Goal: Complete application form: Complete application form

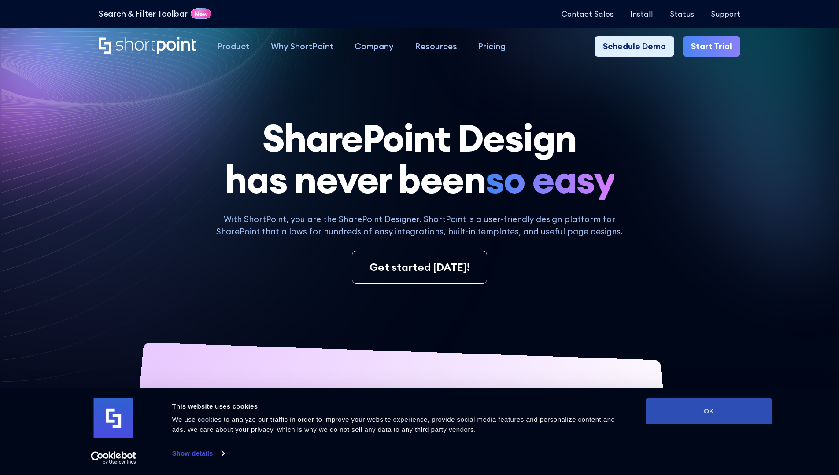
click at [708, 412] on button "OK" at bounding box center [709, 412] width 126 height 26
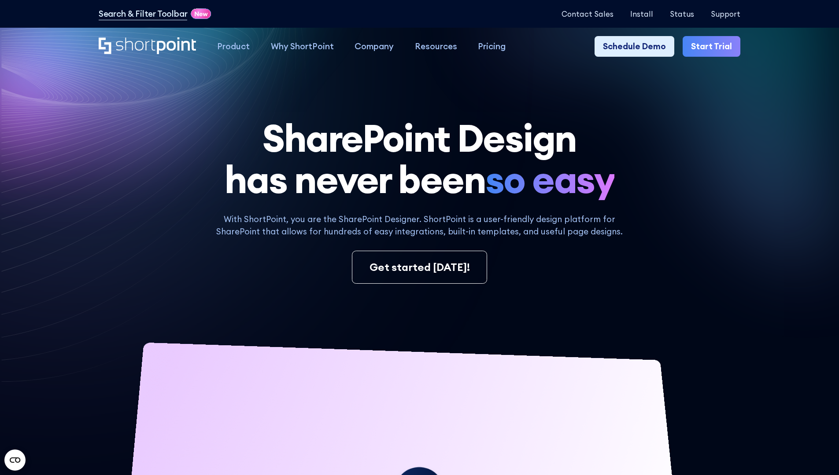
click at [714, 47] on link "Start Trial" at bounding box center [711, 46] width 58 height 21
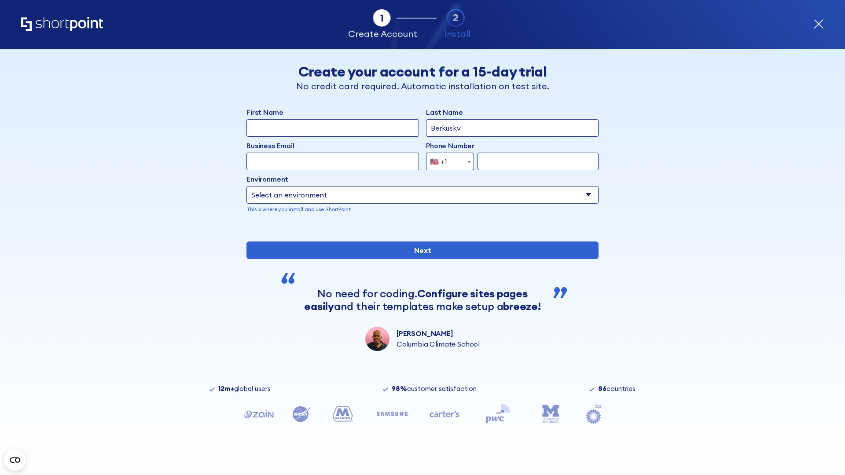
type input "Berkuskv"
type input "[EMAIL_ADDRESS][DOMAIN_NAME]"
type input "2125556789"
select select "Microsoft 365"
type input "2125556789"
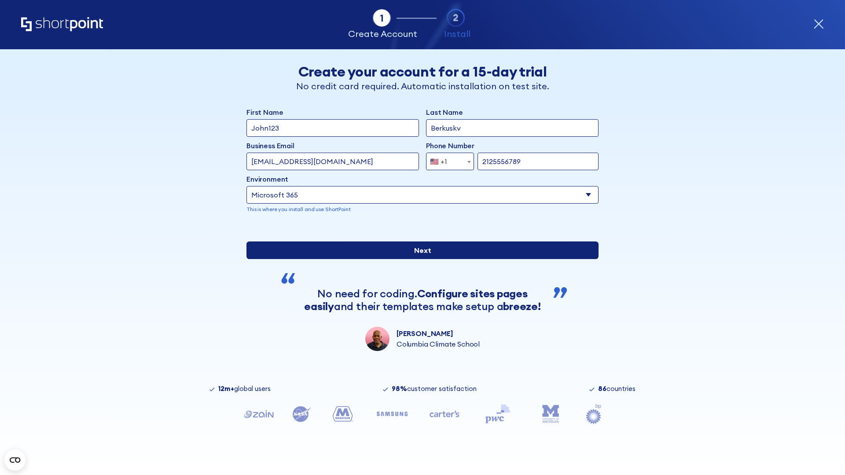
scroll to position [2, 0]
click at [419, 259] on input "Next" at bounding box center [423, 251] width 352 height 18
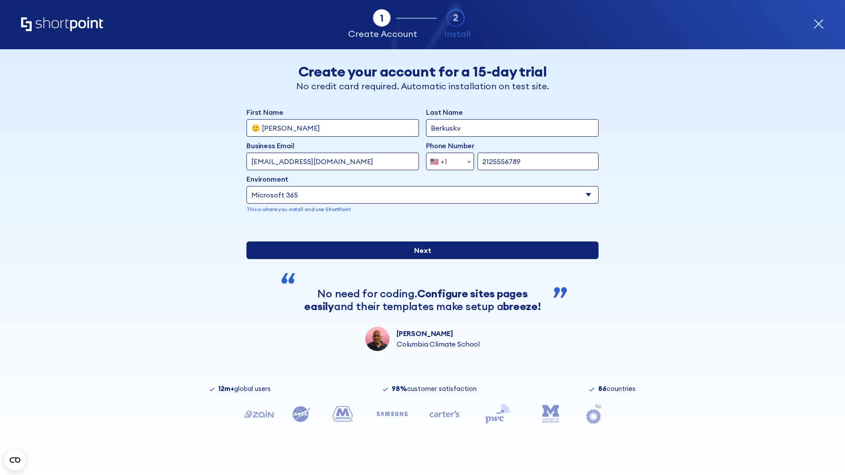
click at [419, 259] on input "Next" at bounding box center [423, 251] width 352 height 18
type input "Archebald"
click at [419, 259] on input "Next" at bounding box center [423, 251] width 352 height 18
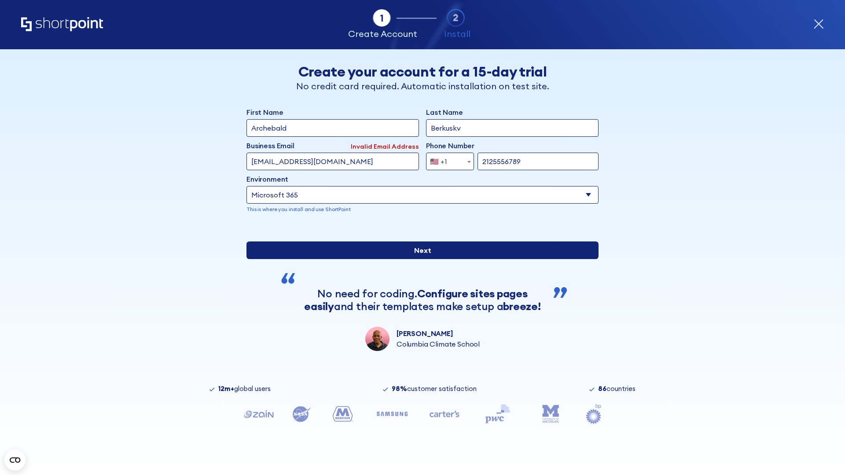
click at [419, 259] on input "Next" at bounding box center [423, 251] width 352 height 18
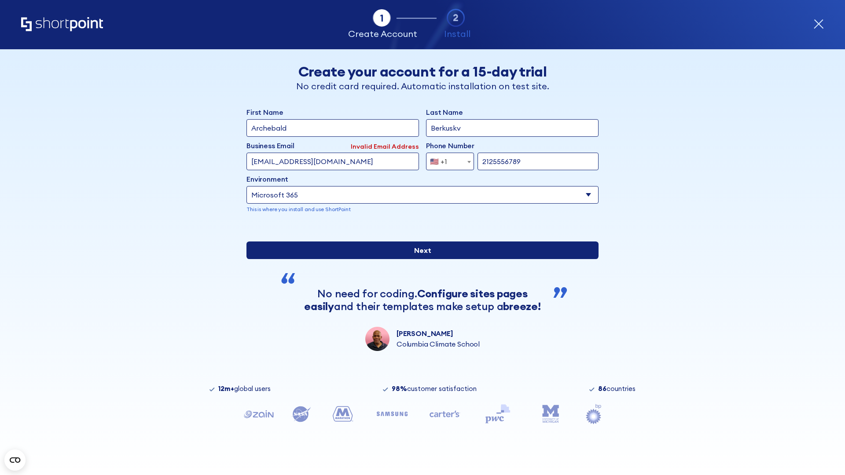
click at [419, 259] on input "Next" at bounding box center [423, 251] width 352 height 18
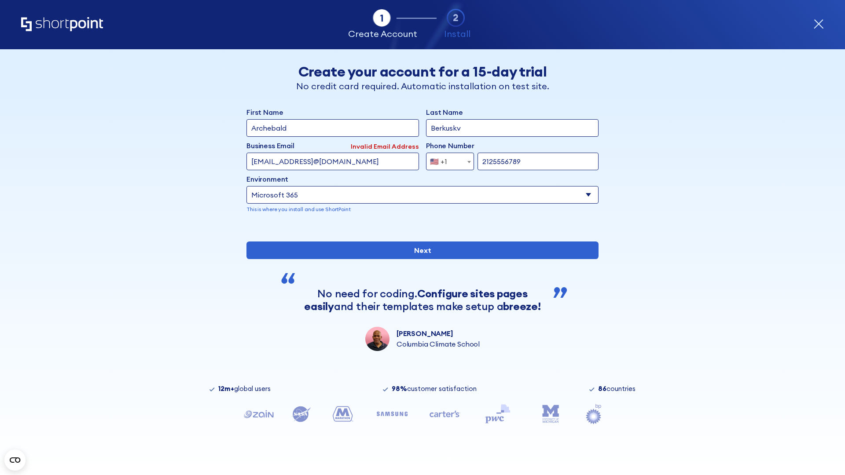
type input "testEmail@protonmail.comtest@shortpoint.com"
click at [447, 159] on span "🇺🇸 +1" at bounding box center [441, 162] width 29 height 18
select select "+966"
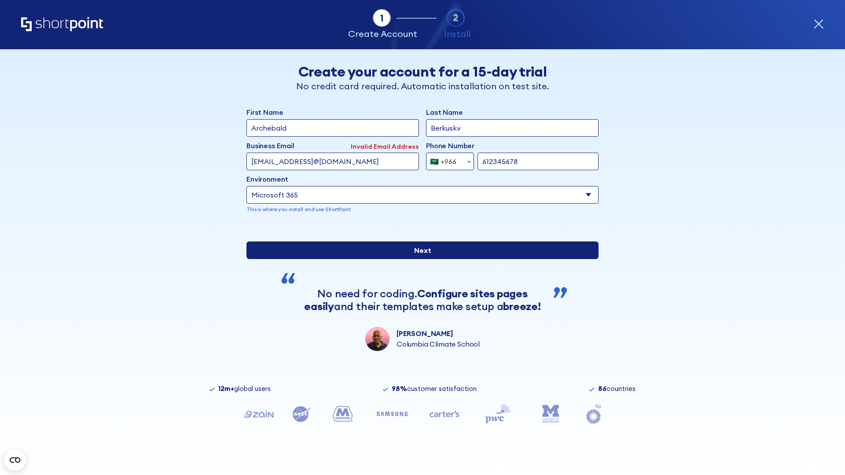
type input "612345678"
click at [419, 259] on input "Next" at bounding box center [423, 251] width 352 height 18
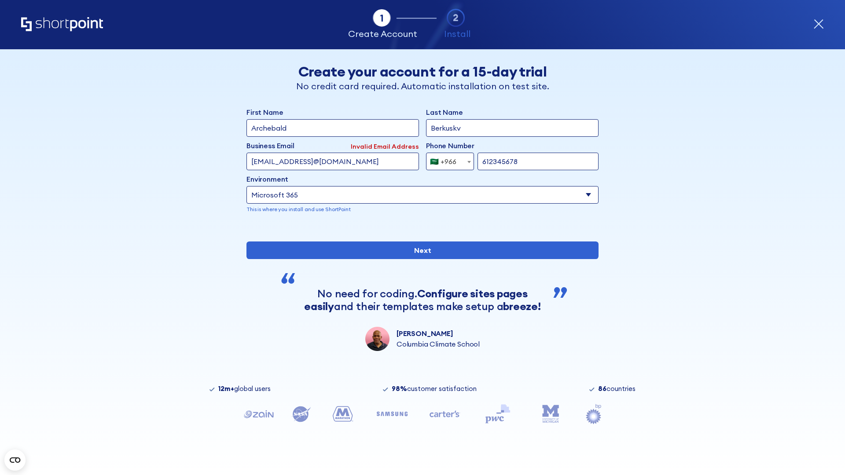
click at [447, 159] on div "🇸🇦 +966" at bounding box center [443, 162] width 26 height 18
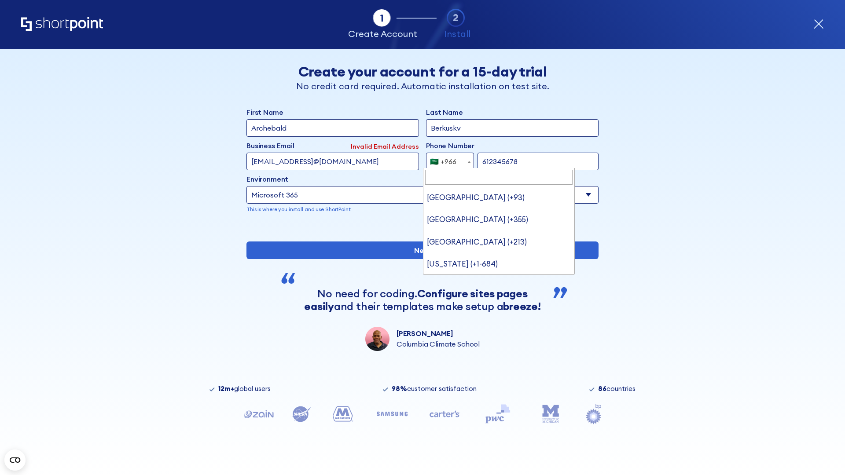
type input "United Arab Emirates (+971)"
select select "+971"
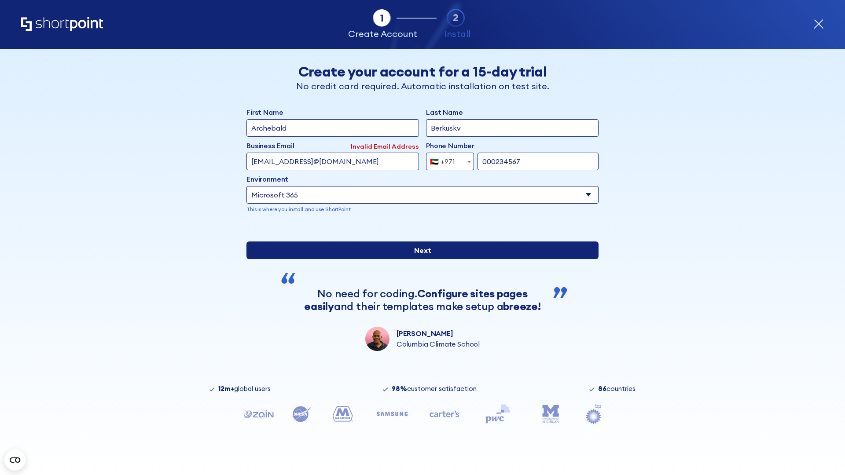
type input "000234567"
click at [419, 259] on input "Next" at bounding box center [423, 251] width 352 height 18
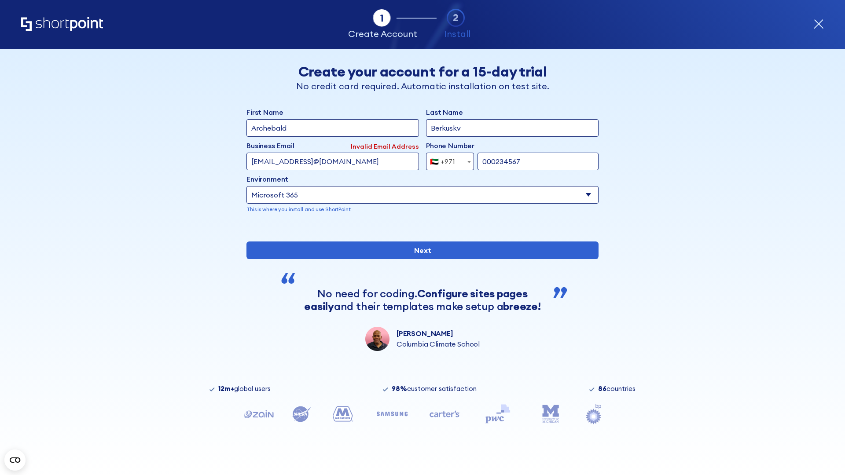
click at [447, 159] on div "🇦🇪 +971" at bounding box center [442, 162] width 25 height 18
select select "+44"
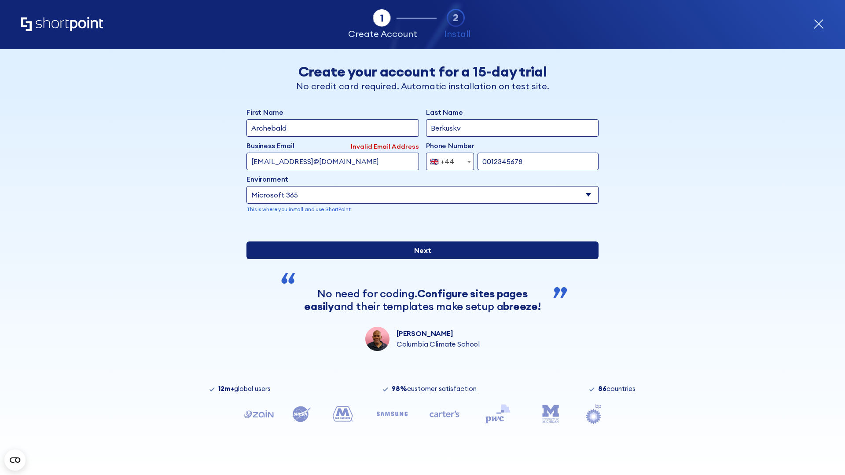
type input "0012345678"
click at [419, 259] on input "Next" at bounding box center [423, 251] width 352 height 18
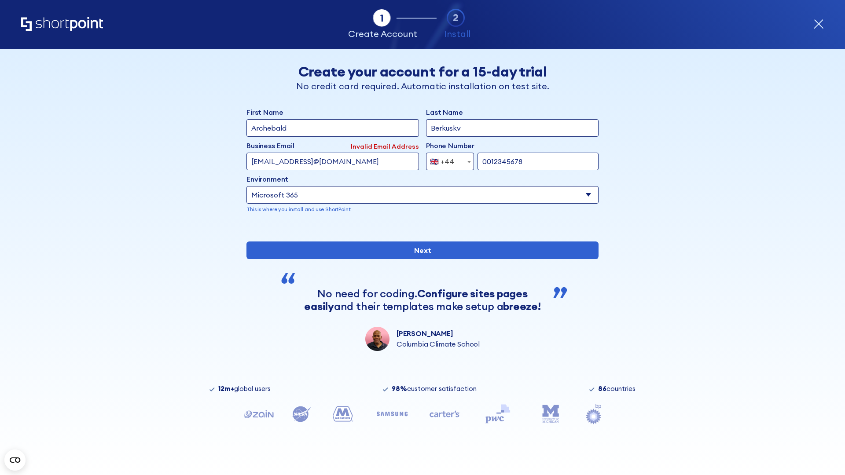
click at [447, 159] on div "🇬🇧 +44" at bounding box center [442, 162] width 24 height 18
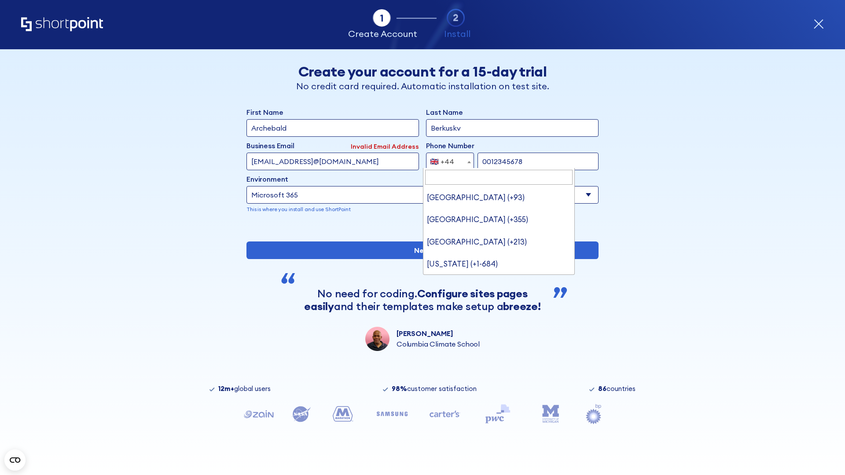
type input "Ukraine (+380)"
select select "+380"
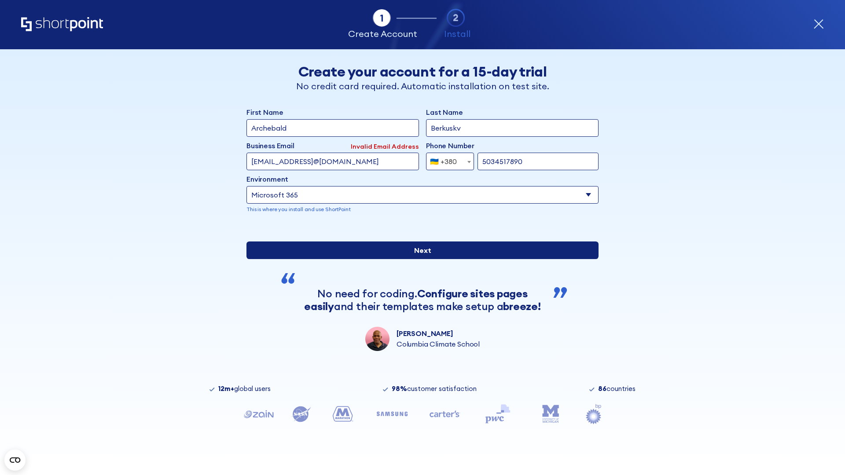
type input "5034517890"
click at [419, 259] on input "Next" at bounding box center [423, 251] width 352 height 18
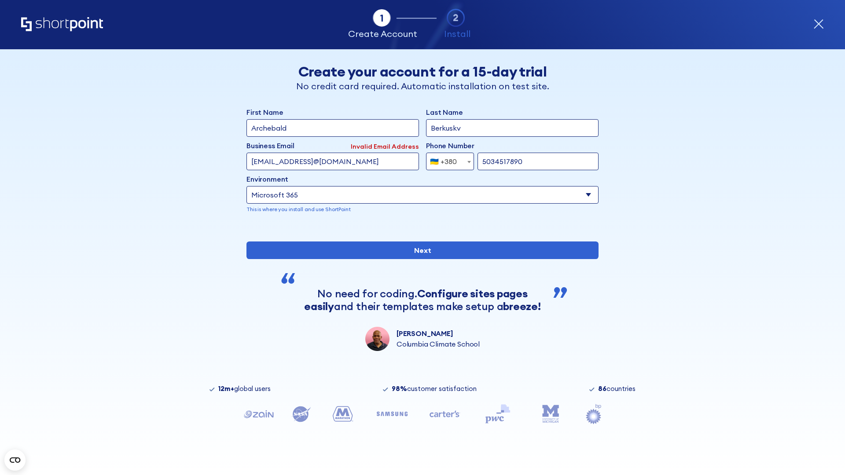
click at [447, 159] on div "🇺🇦 +380" at bounding box center [443, 162] width 27 height 18
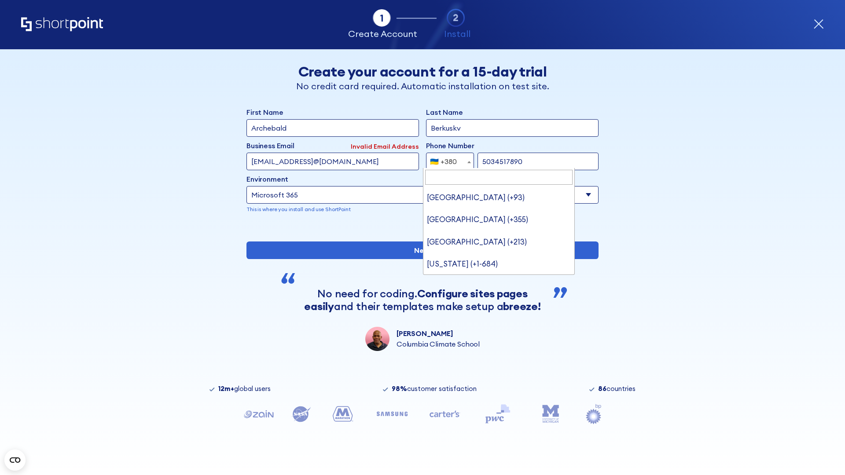
type input "United States (+1)"
select select "+1"
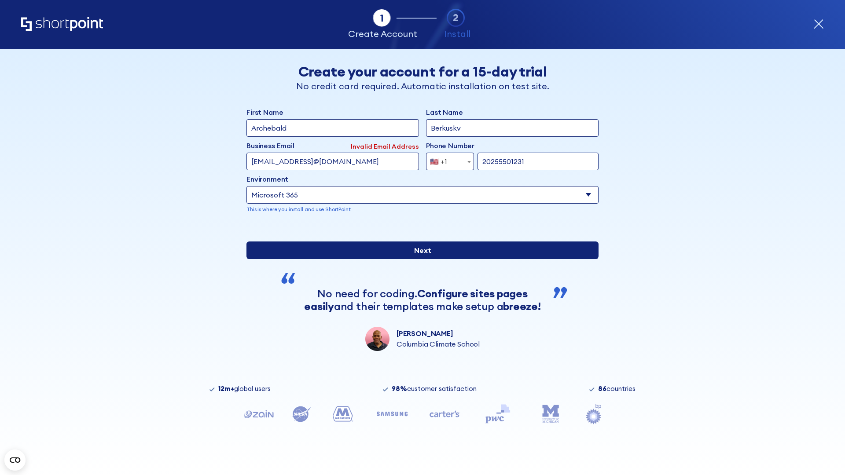
type input "20255501231"
click at [419, 259] on input "Next" at bounding box center [423, 251] width 352 height 18
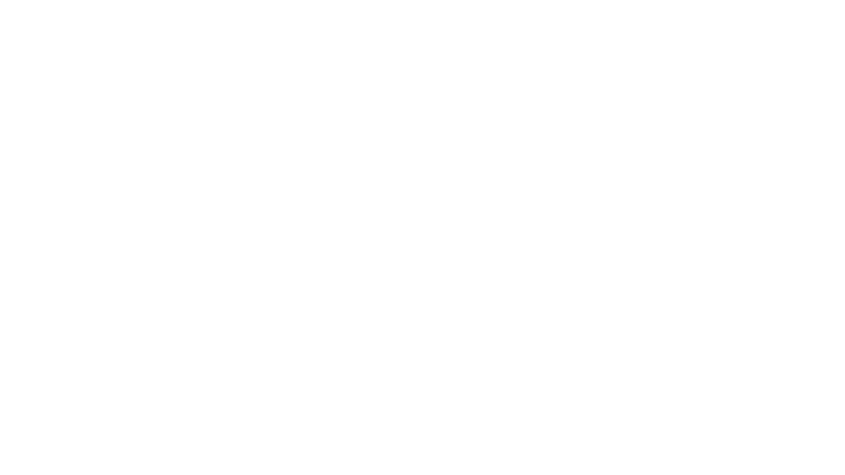
type input "Mary-Jane"
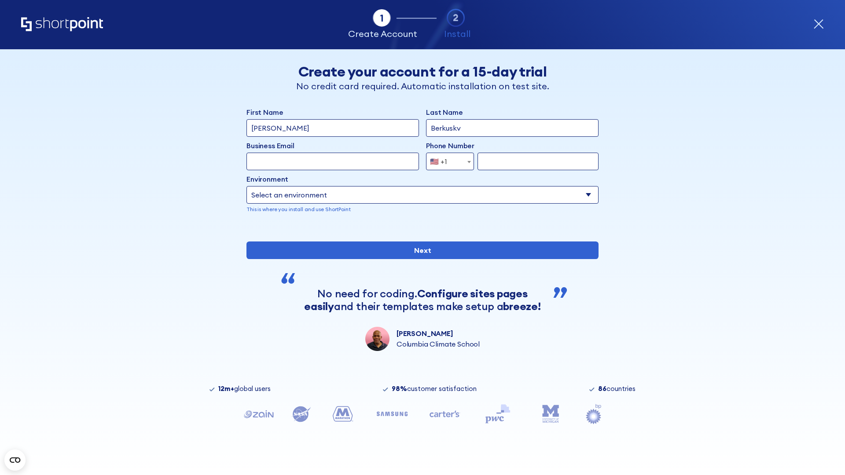
type input "Berkuskv"
type input "john@company.com"
click at [447, 159] on span "🇺🇸 +1" at bounding box center [441, 162] width 29 height 18
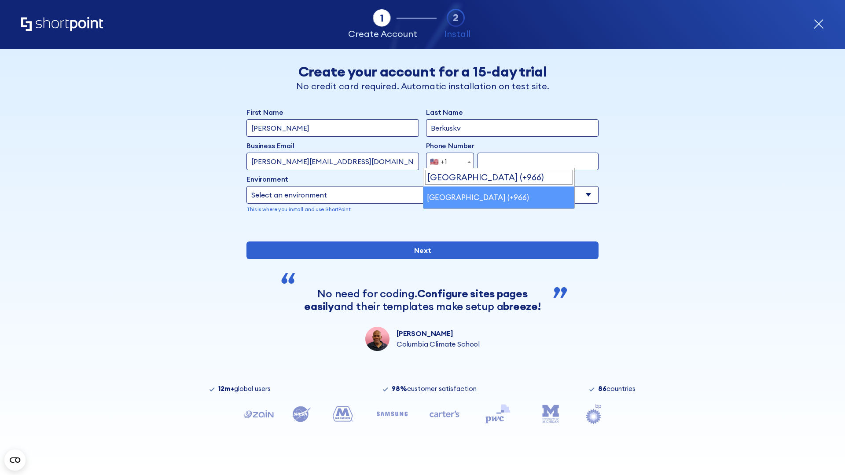
select select "+966"
type input "512345678"
select select "Microsoft 365"
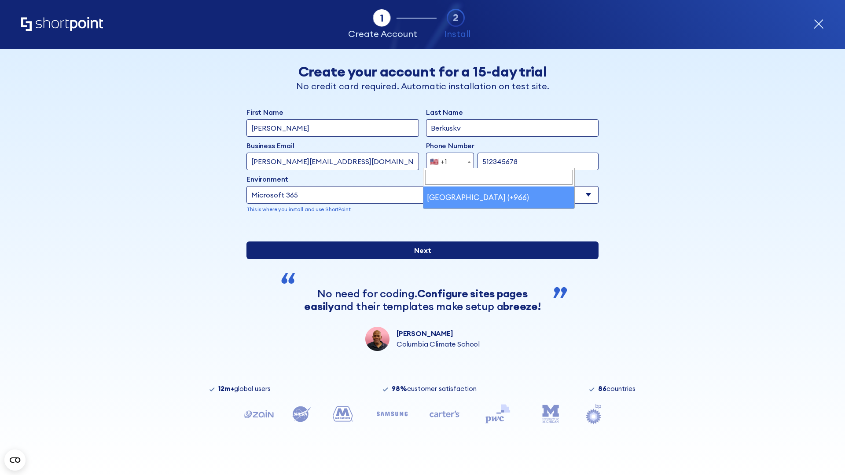
type input "512345678"
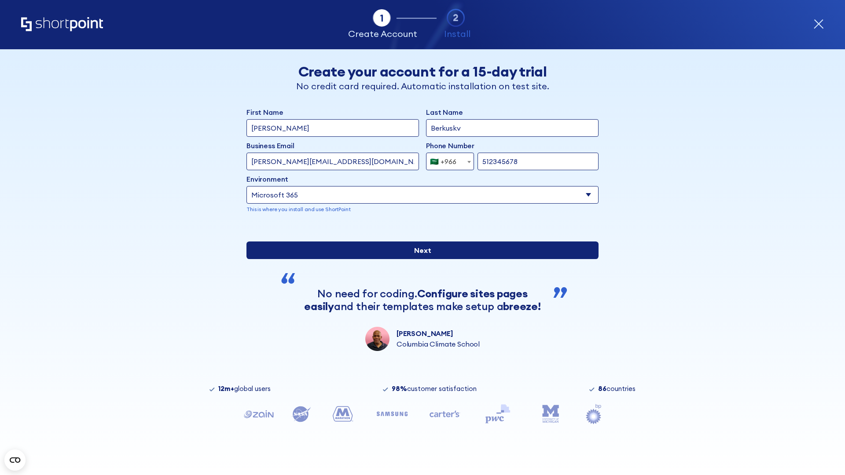
click at [419, 259] on input "Next" at bounding box center [423, 251] width 352 height 18
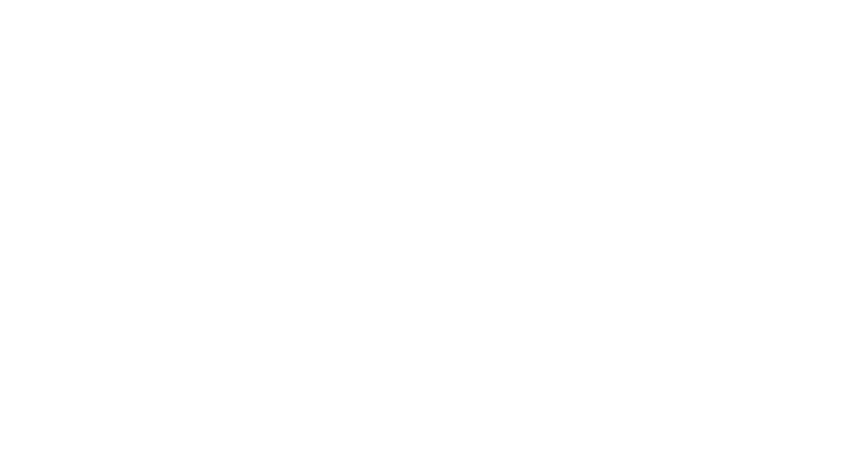
select select "+966"
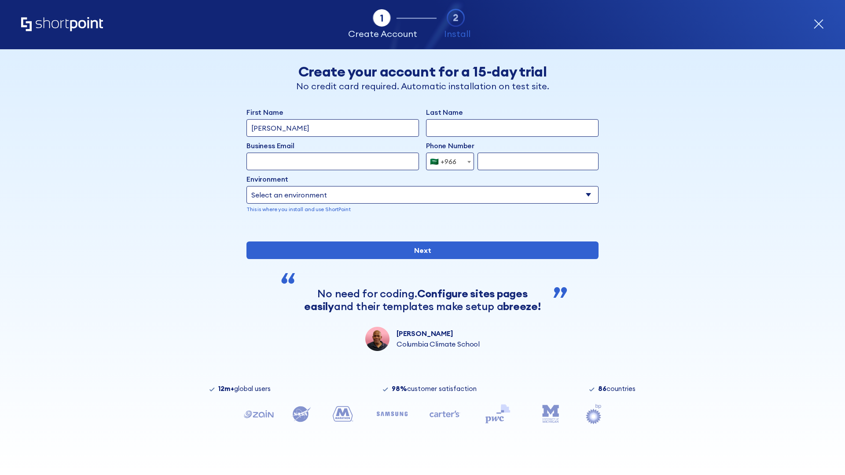
type input "D'Souza"
type input "Berkuskv"
type input "hr@mybusiness.org"
click at [447, 162] on div "🇸🇦 +966" at bounding box center [443, 162] width 26 height 18
select select "+971"
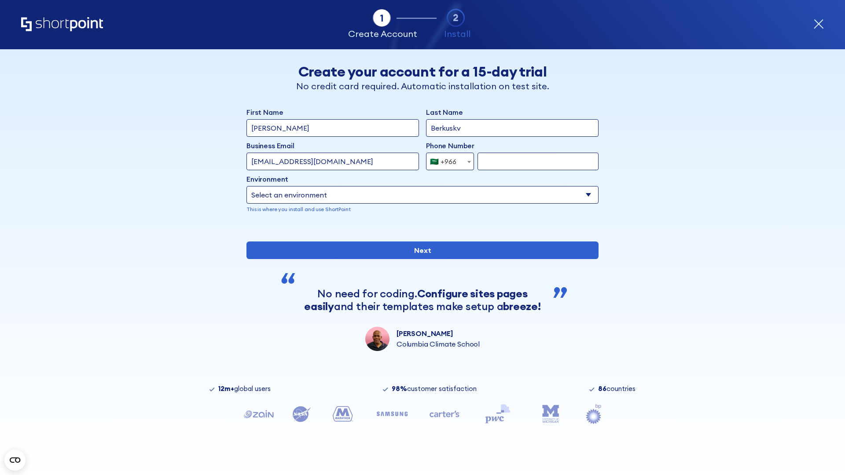
type input "501234567"
select select "Microsoft 365"
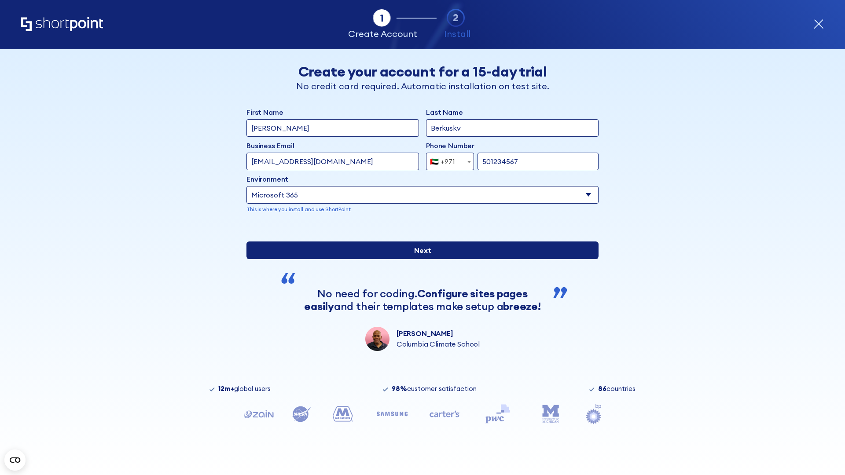
type input "501234567"
click at [419, 259] on input "Next" at bounding box center [423, 251] width 352 height 18
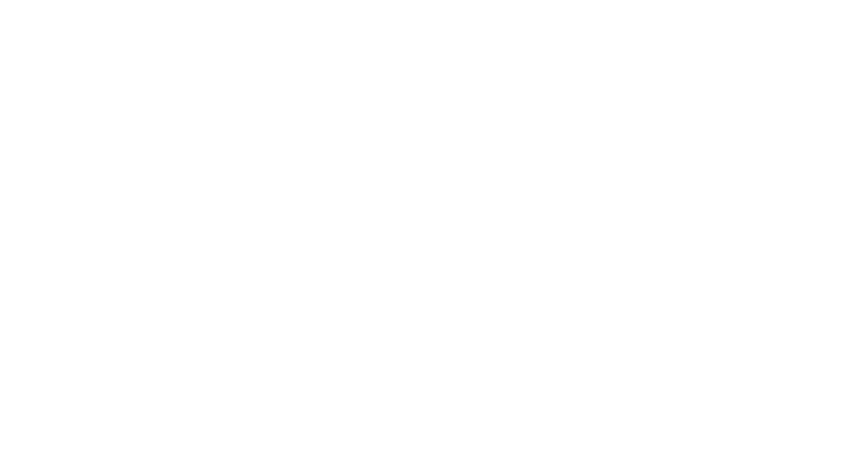
select select "+971"
type input "[PERSON_NAME]"
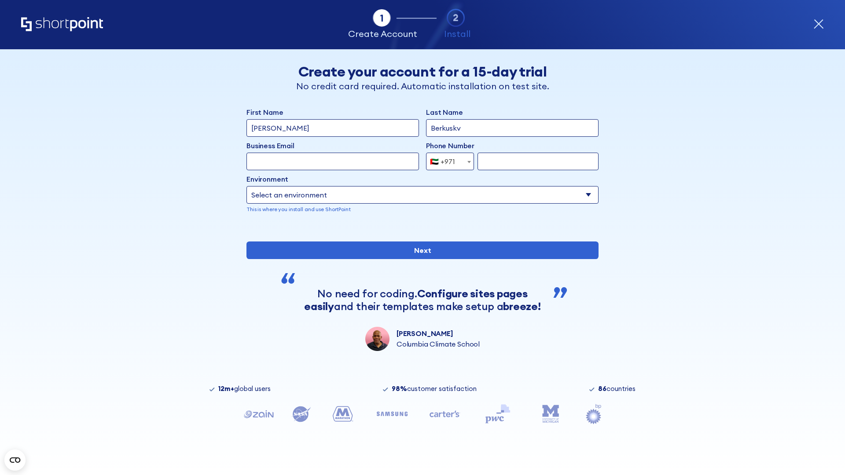
type input "Berkuskv"
type input "[EMAIL_ADDRESS][DOMAIN_NAME]"
click at [447, 162] on div "🇦🇪 +971" at bounding box center [442, 162] width 25 height 18
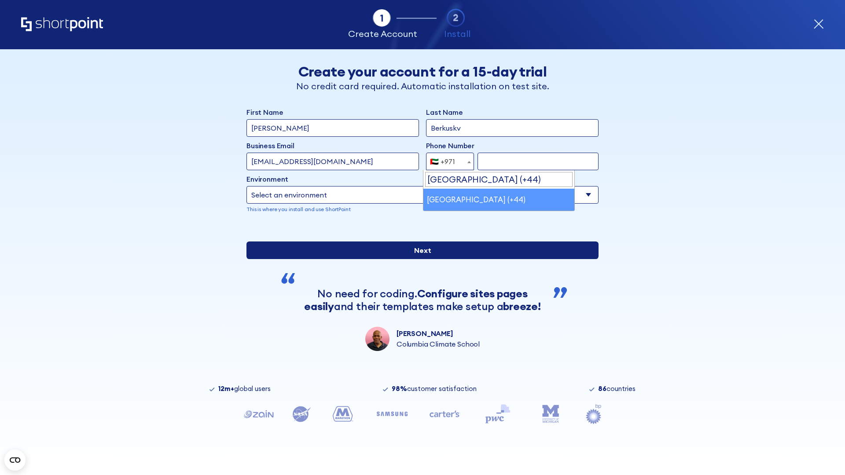
select select "+44"
type input "7912345678"
select select "Microsoft 365"
type input "7912345678"
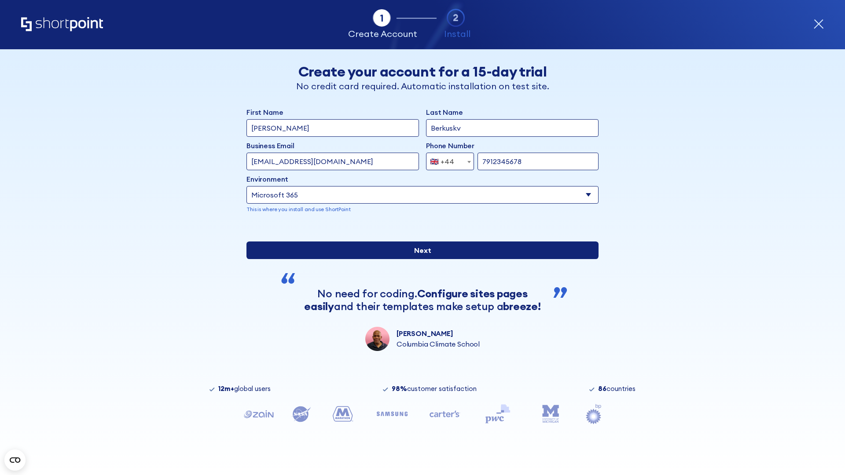
click at [419, 259] on input "Next" at bounding box center [423, 251] width 352 height 18
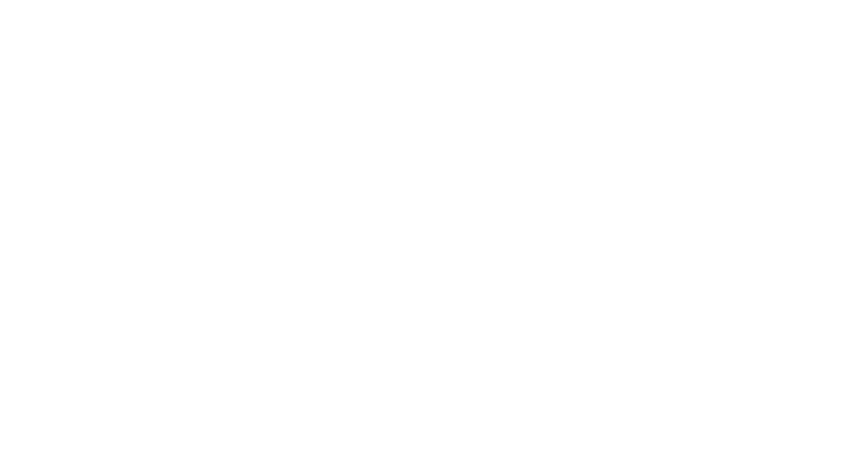
select select "+44"
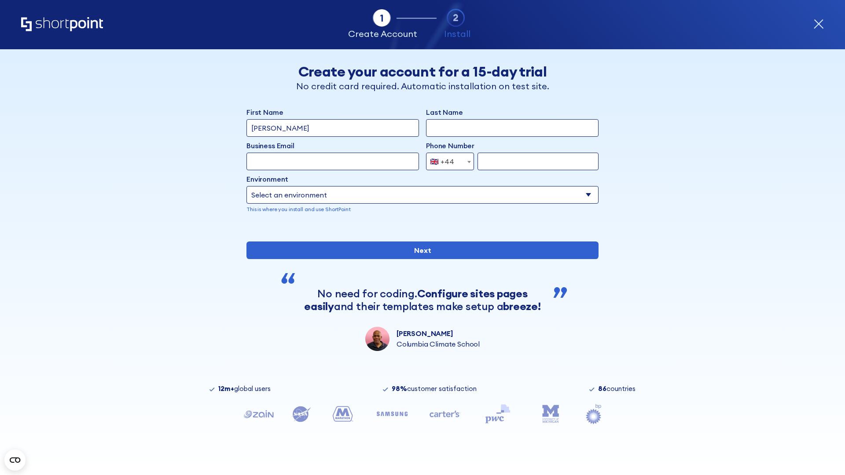
type input "[PERSON_NAME]"
type input "Berkuskv"
type input "[EMAIL_ADDRESS][DOMAIN_NAME]"
click at [447, 162] on div "🇬🇧 +44" at bounding box center [442, 162] width 24 height 18
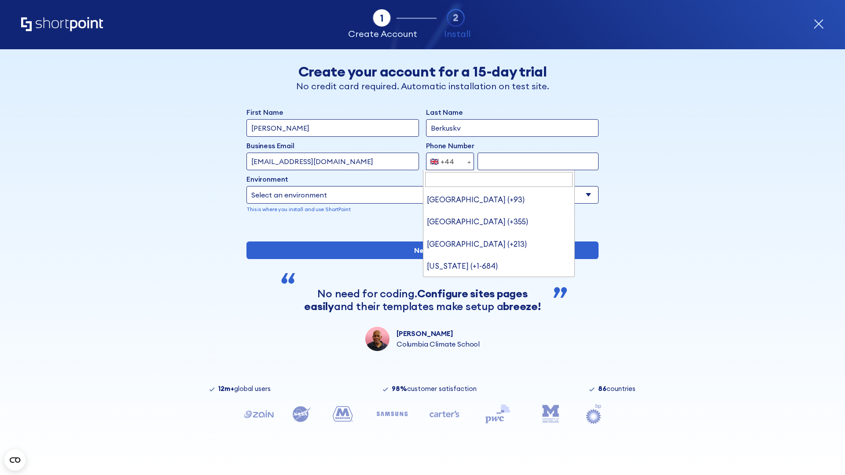
type input "Ukraine (+380)"
select select "+380"
type input "663451789"
select select "Microsoft 365"
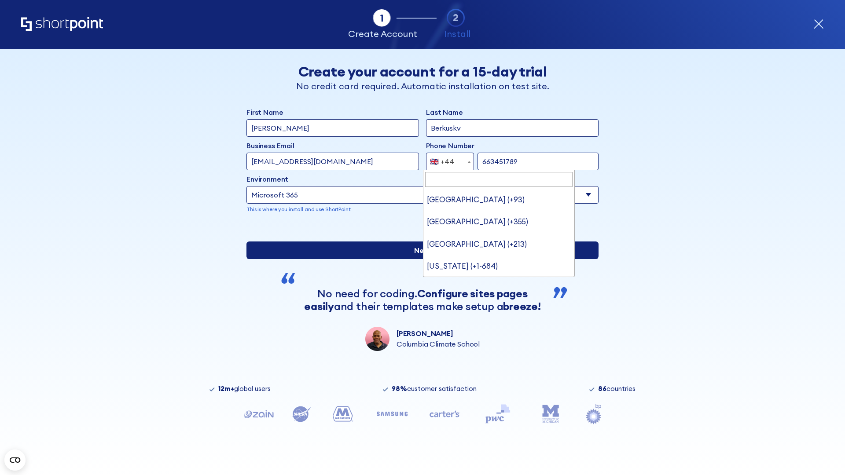
type input "663451789"
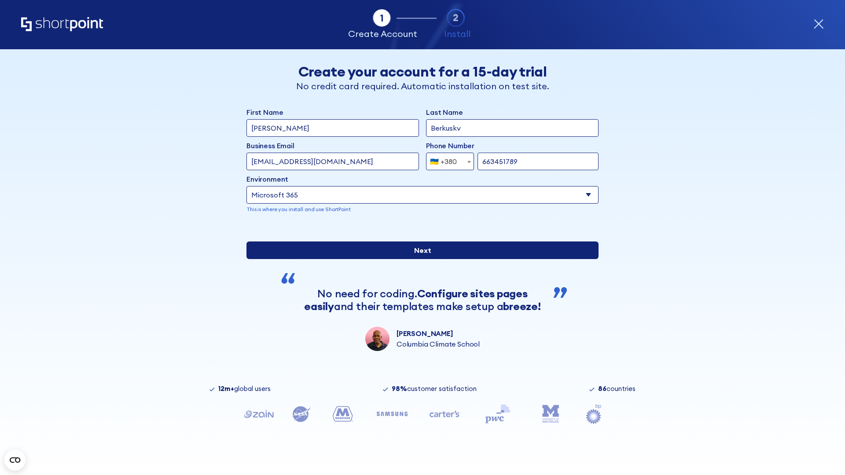
click at [419, 259] on input "Next" at bounding box center [423, 251] width 352 height 18
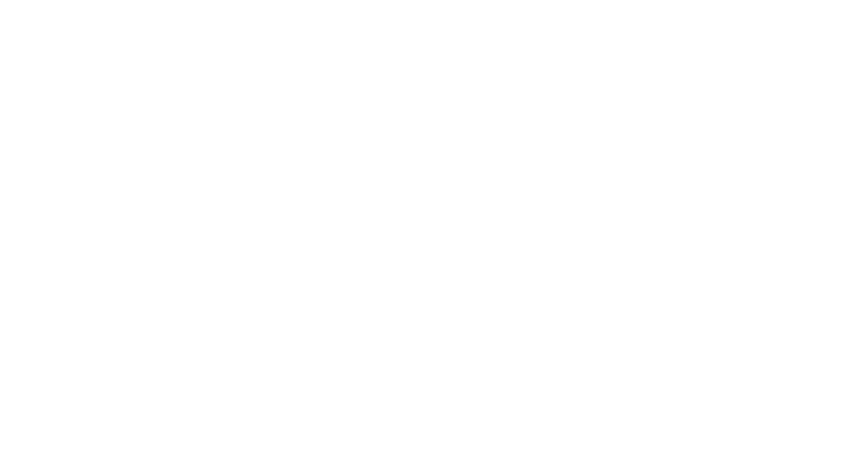
select select "+380"
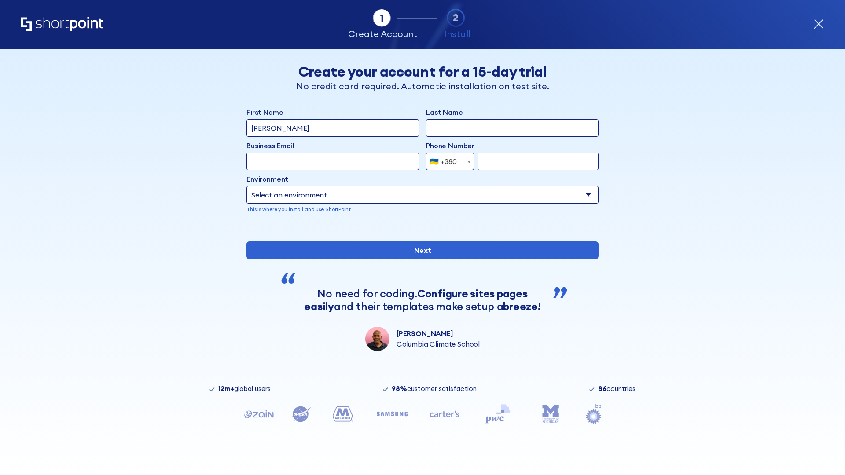
type input "[PERSON_NAME]"
type input "Berkuskv"
type input "[EMAIL_ADDRESS][DOMAIN_NAME]"
click at [447, 162] on div "🇺🇦 +380" at bounding box center [443, 162] width 27 height 18
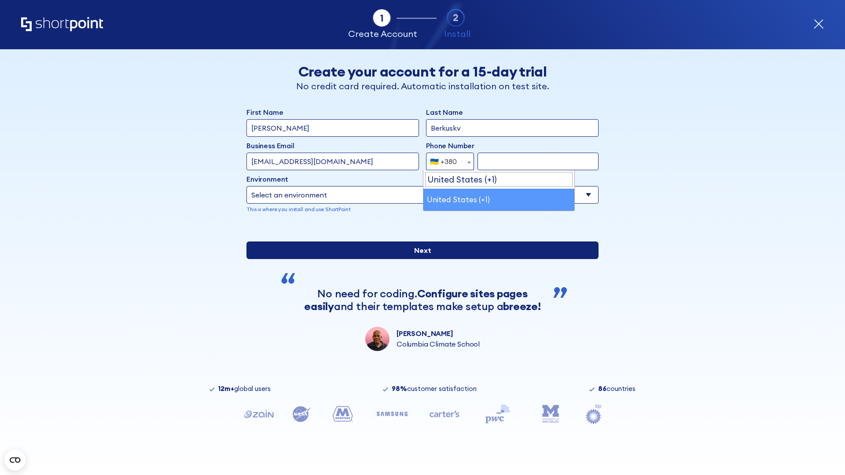
select select "+1"
type input "2025550123"
select select "Microsoft 365"
type input "2025550123"
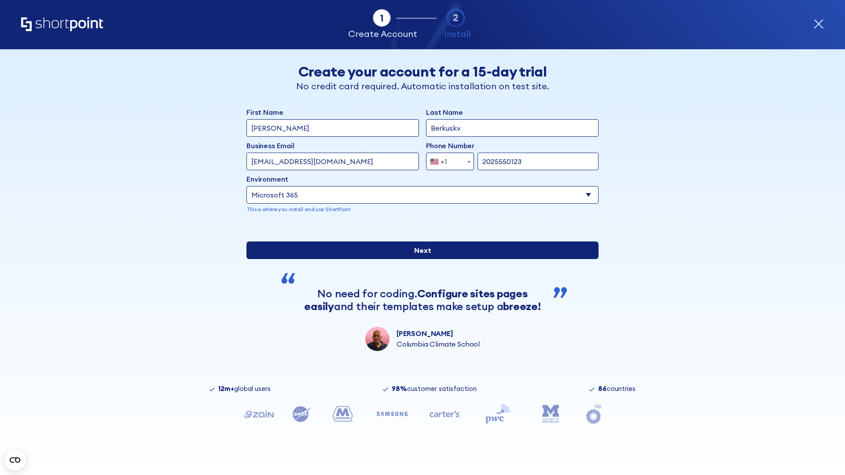
click at [419, 259] on input "Next" at bounding box center [423, 251] width 352 height 18
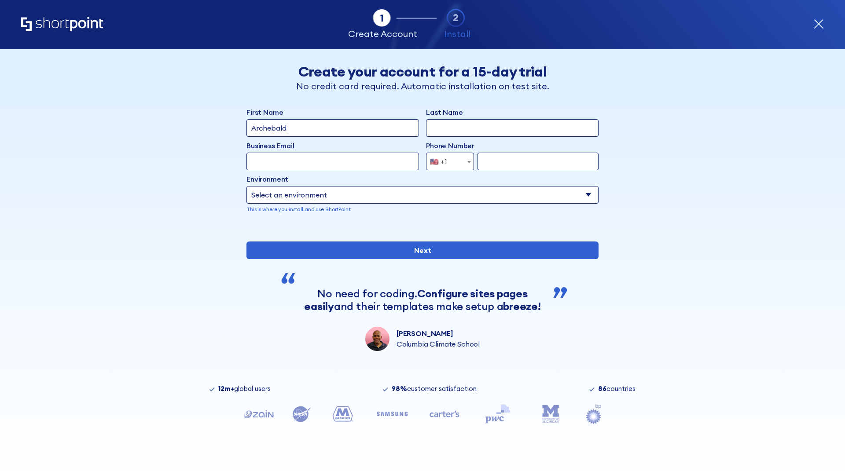
type input "Archebald"
type input "Berkuskv"
type input "[EMAIL_ADDRESS][DOMAIN_NAME]"
type input "2125556789"
select select "SharePoint 2019 (On-Premise)"
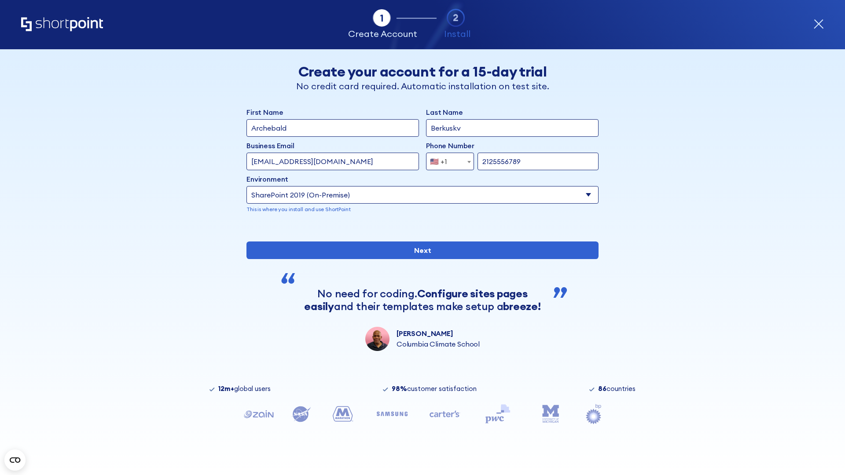
type input "2125556789"
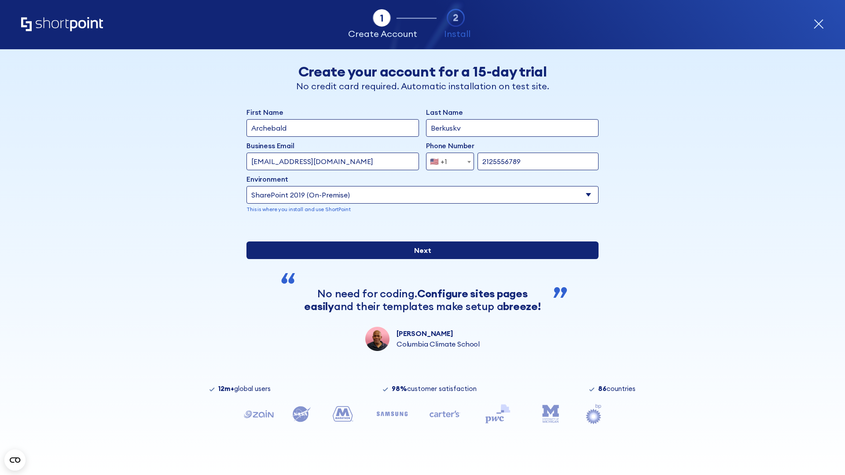
type input "[URL][DOMAIN_NAME]"
click at [419, 259] on input "Next" at bounding box center [423, 251] width 352 height 18
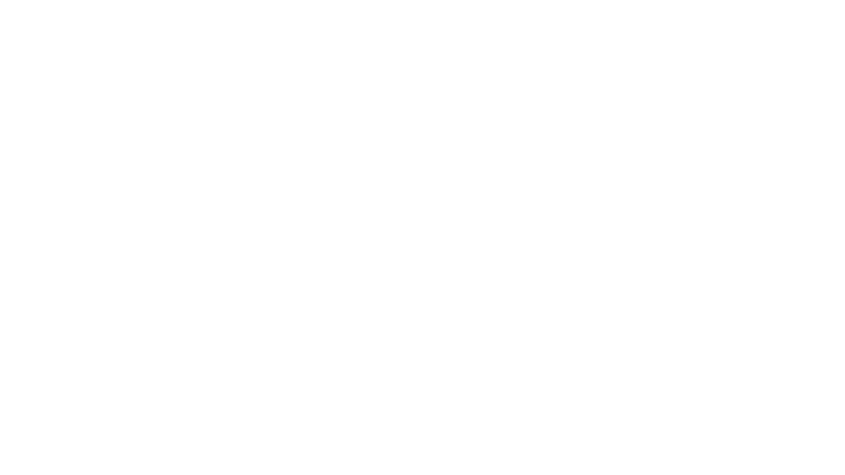
type input "Archebald"
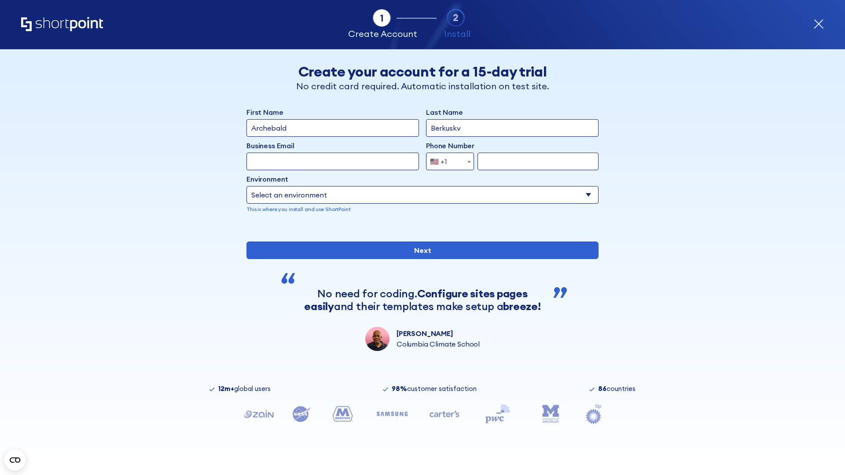
type input "Berkuskv"
type input "[EMAIL_ADDRESS][DOMAIN_NAME]"
type input "2125556789"
select select "SharePoint 2019 (On-Premise)"
type input "2125556789"
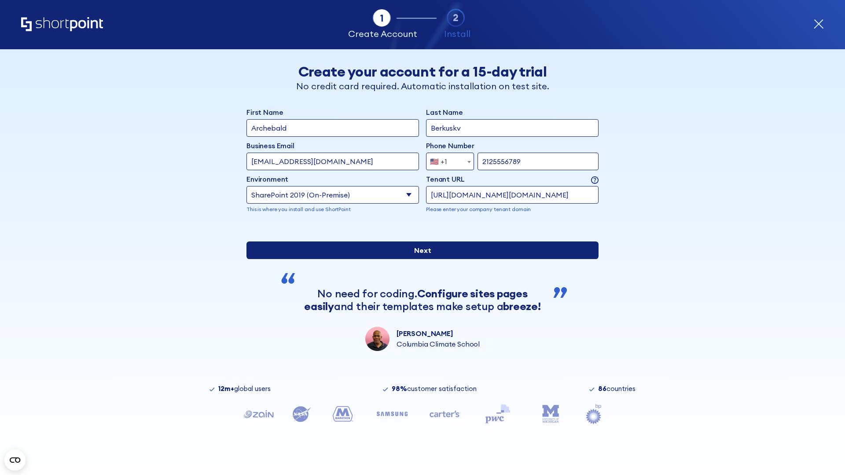
type input "[URL][DOMAIN_NAME][DOMAIN_NAME]"
click at [419, 290] on div "First Name Archebald Last Name Berkuskv Business Email Invalid Email Address te…" at bounding box center [423, 229] width 352 height 244
click at [419, 259] on input "Next" at bounding box center [423, 251] width 352 height 18
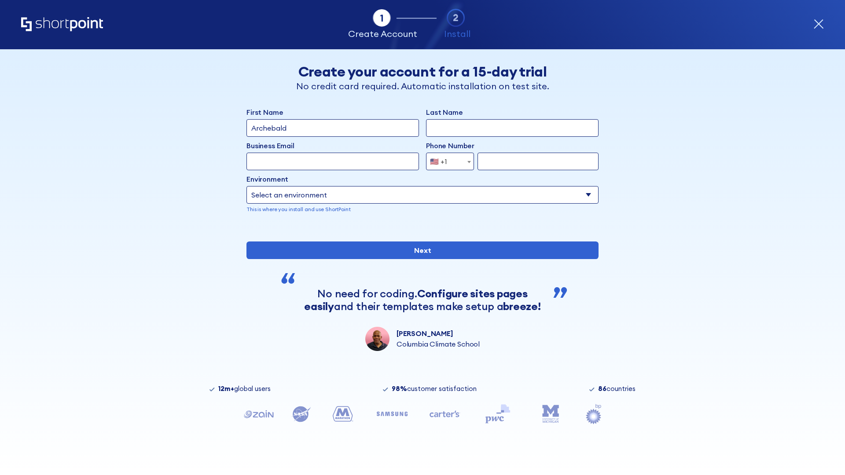
type input "Archebald"
type input "Berkuskv"
type input "[EMAIL_ADDRESS][DOMAIN_NAME]"
type input "2125556789"
select select "SharePoint 2019 (On-Premise)"
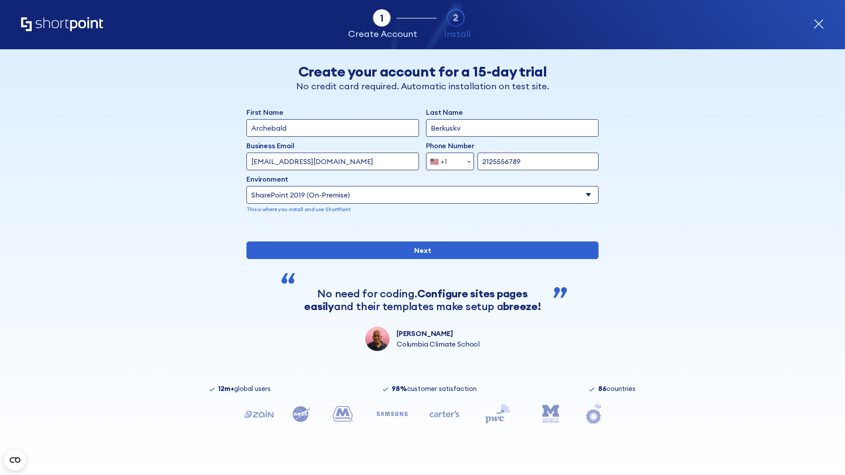
type input "2125556789"
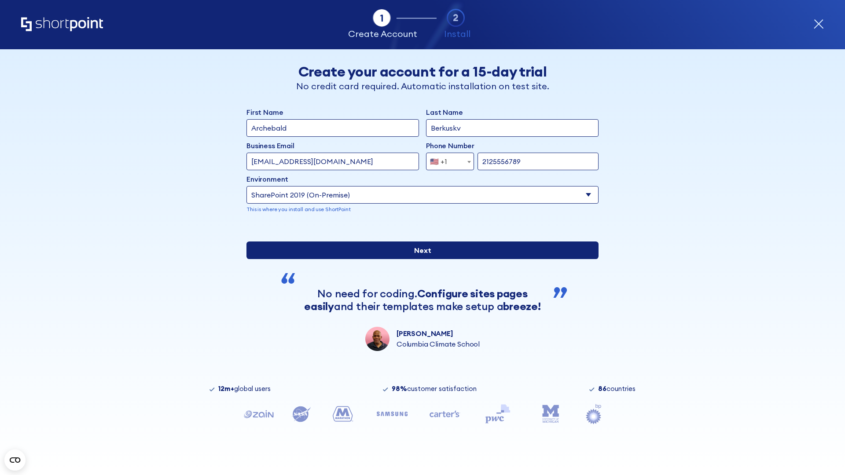
type input "ftp://site.sharepoint.dem"
click at [419, 259] on input "Next" at bounding box center [423, 251] width 352 height 18
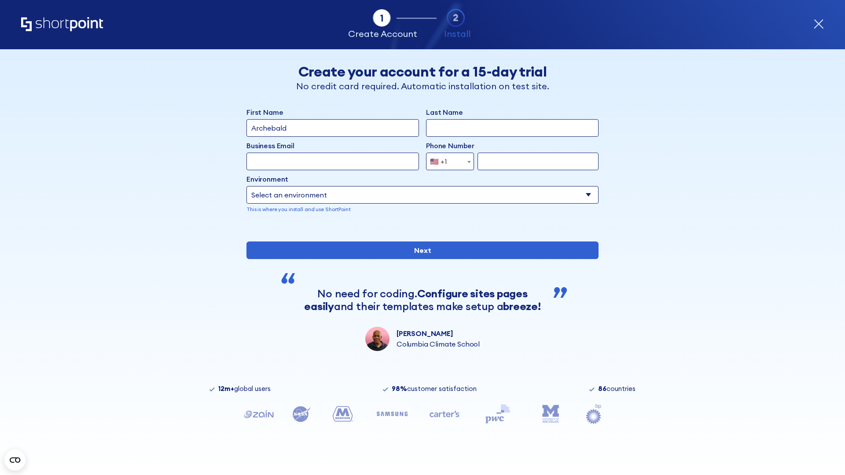
type input "Archebald"
type input "Berkuskv"
type input "[EMAIL_ADDRESS][DOMAIN_NAME]"
type input "2125556789"
select select "SharePoint 2019 (On-Premise)"
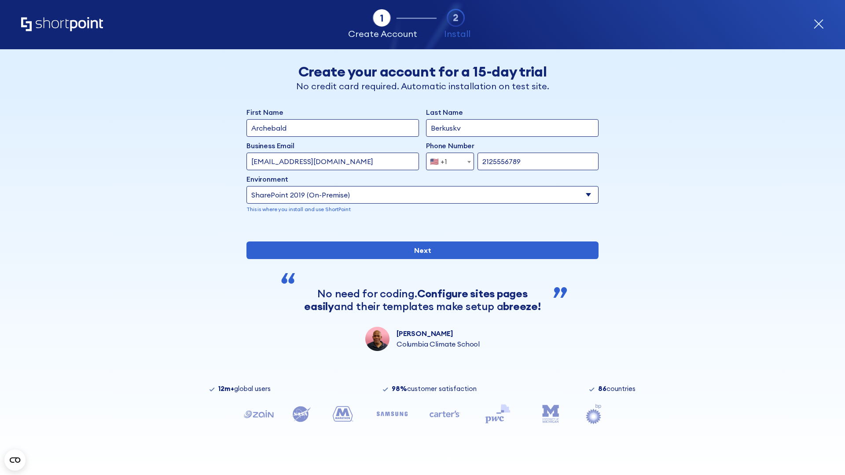
type input "2125556789"
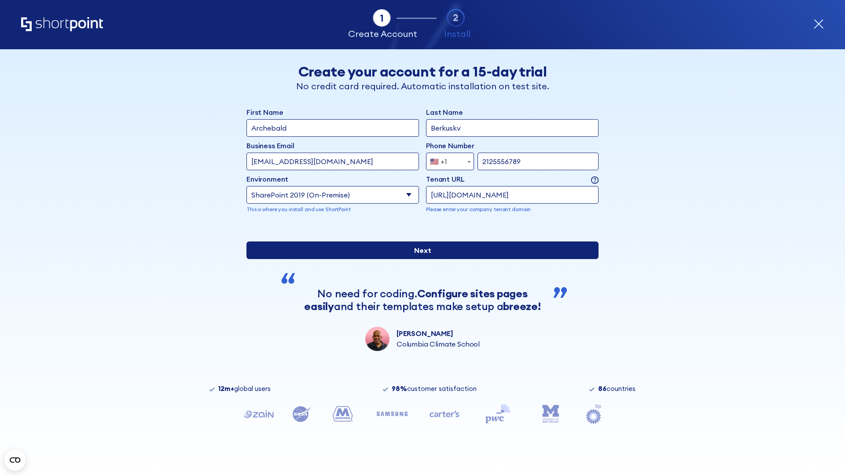
type input "https://sharepoint.com.evil.com"
click at [419, 259] on input "Next" at bounding box center [423, 251] width 352 height 18
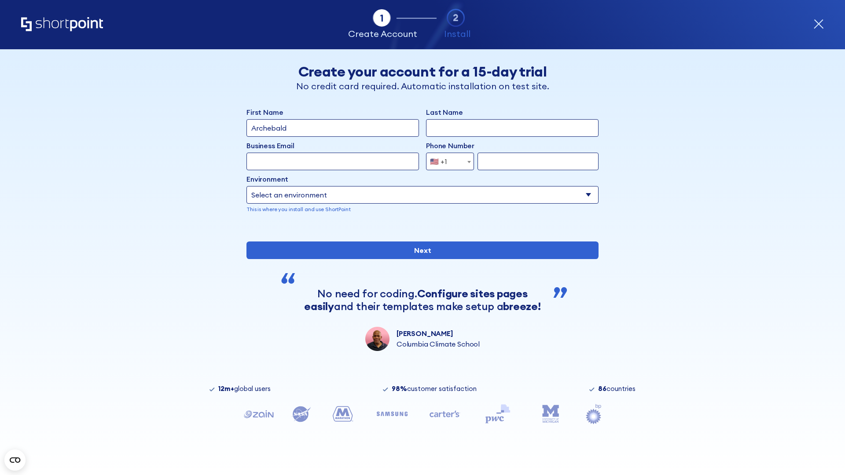
type input "Archebald"
type input "Berkuskv"
type input "[EMAIL_ADDRESS][DOMAIN_NAME]"
type input "2125556789"
select select "SharePoint 2019 (On-Premise)"
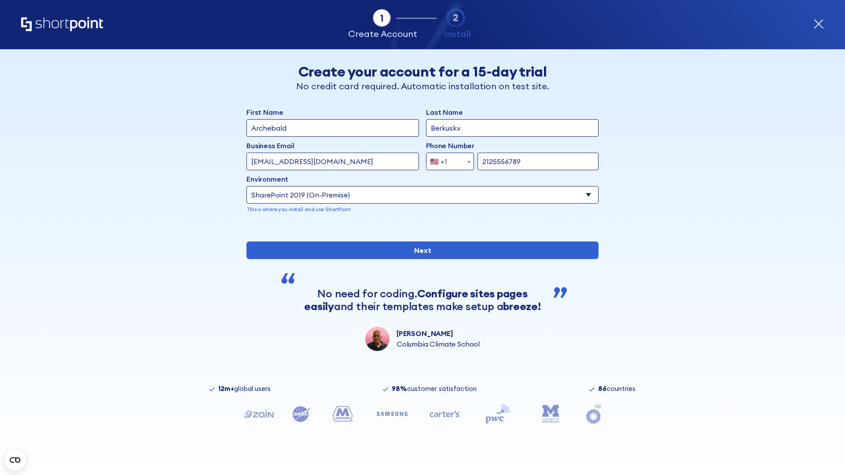
type input "2125556789"
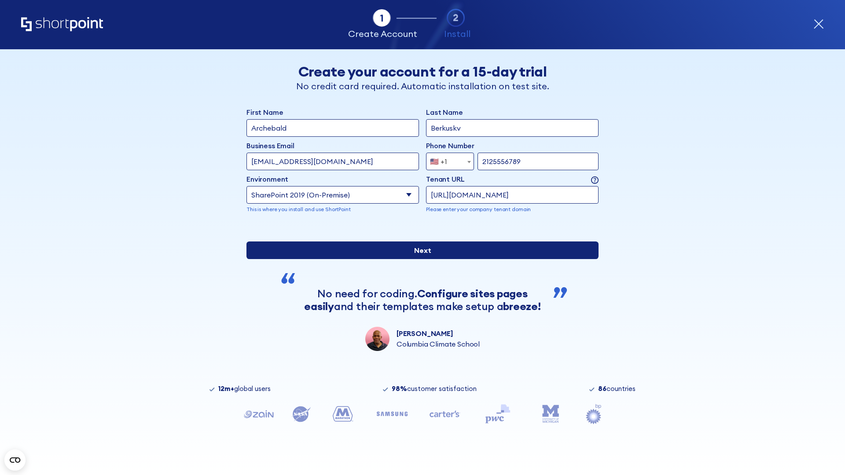
type input "[URL][DOMAIN_NAME]"
click at [419, 259] on input "Next" at bounding box center [423, 251] width 352 height 18
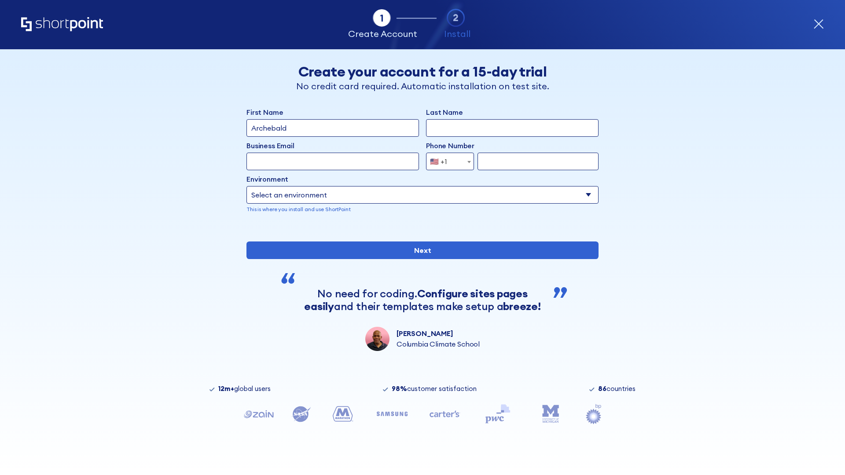
type input "Archebald"
type input "Berkuskv"
type input "[EMAIL_ADDRESS][DOMAIN_NAME]"
type input "2125556789"
select select "SharePoint 2019 (On-Premise)"
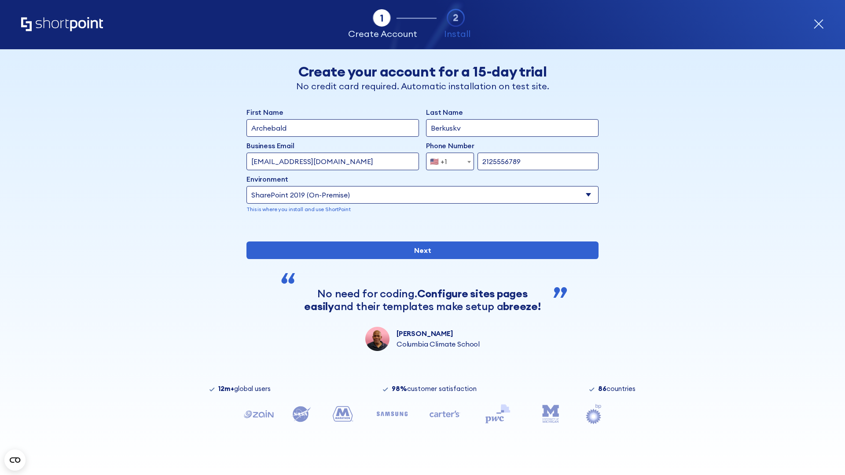
type input "2125556789"
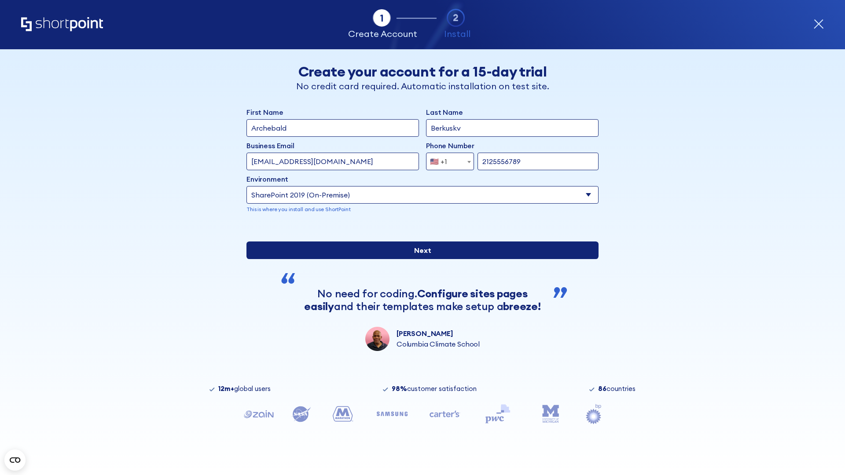
type input "[URL][DOMAIN_NAME]"
click at [419, 259] on input "Next" at bounding box center [423, 251] width 352 height 18
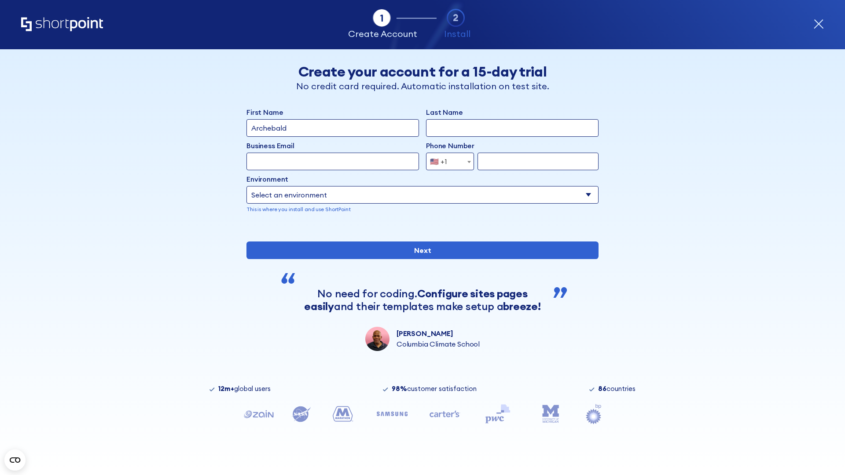
type input "Archebald"
type input "Berkuskv"
type input "[EMAIL_ADDRESS][DOMAIN_NAME]"
type input "2125556789"
select select "SharePoint 2019 (On-Premise)"
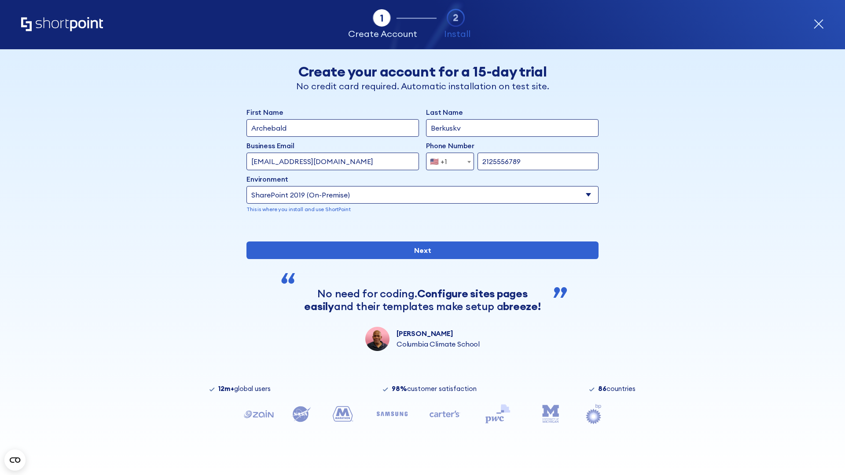
type input "2125556789"
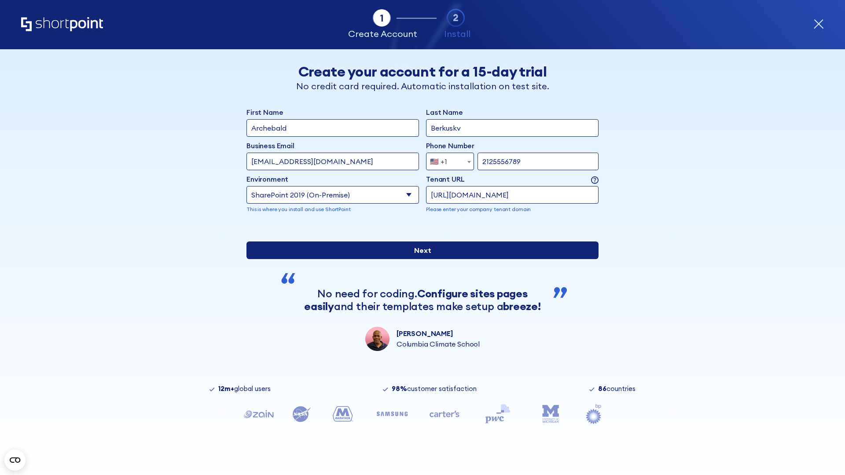
type input "https://intranet.sharepoint.de"
click at [419, 259] on input "Next" at bounding box center [423, 251] width 352 height 18
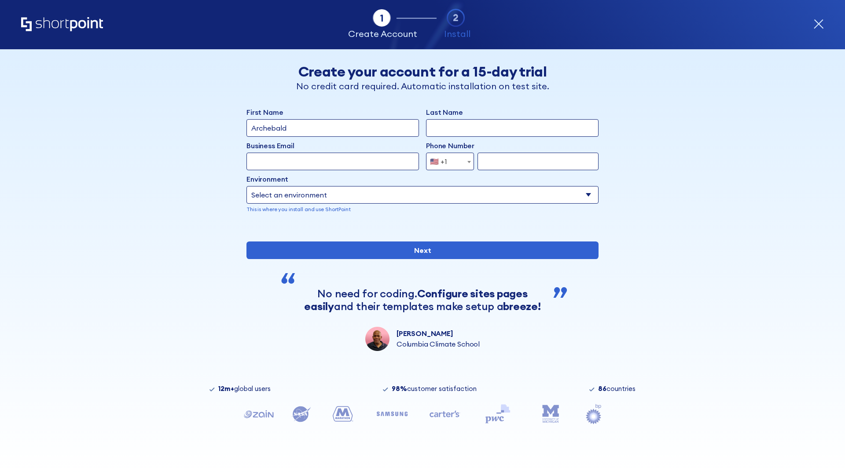
type input "Archebald"
type input "Berkuskv"
type input "[EMAIL_ADDRESS][DOMAIN_NAME]"
type input "2125556789"
select select "SharePoint 2019 (On-Premise)"
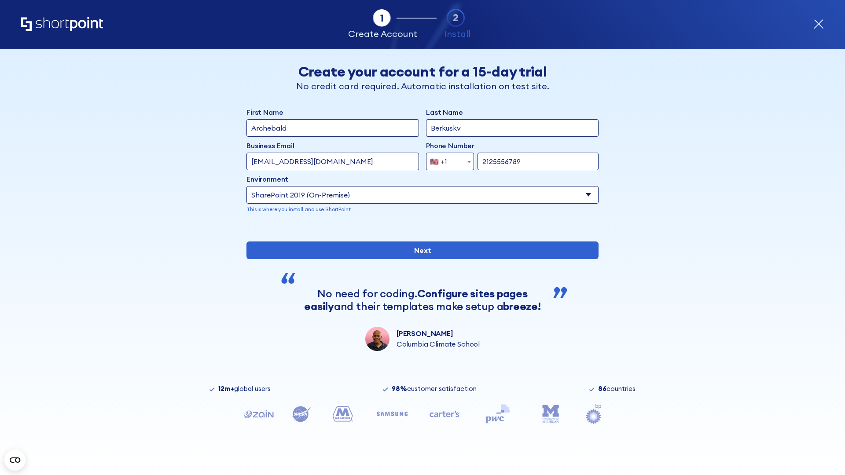
type input "2125556789"
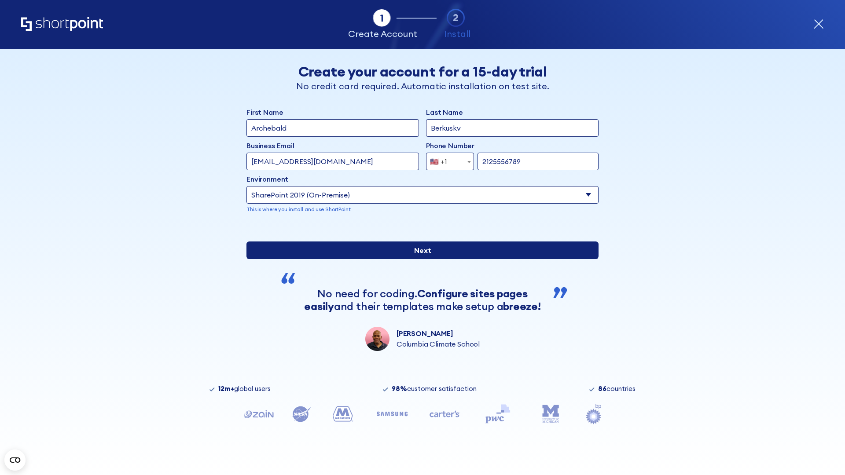
type input "[URL][DOMAIN_NAME]"
click at [419, 299] on div "First Name Archebald Last Name Berkuskv Business Email Invalid Email Address te…" at bounding box center [423, 229] width 352 height 244
click at [419, 259] on input "Next" at bounding box center [423, 251] width 352 height 18
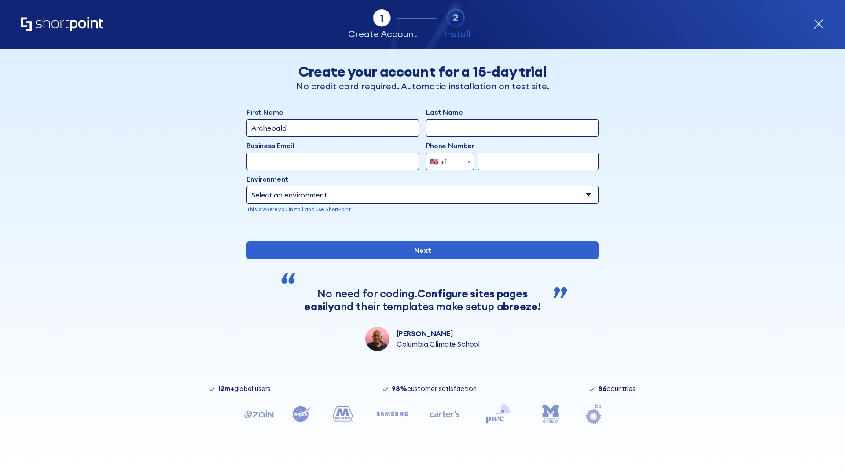
type input "Archebald"
type input "Berkuskv"
type input "[EMAIL_ADDRESS][DOMAIN_NAME]"
type input "2125556789"
select select "SharePoint 2019 (On-Premise)"
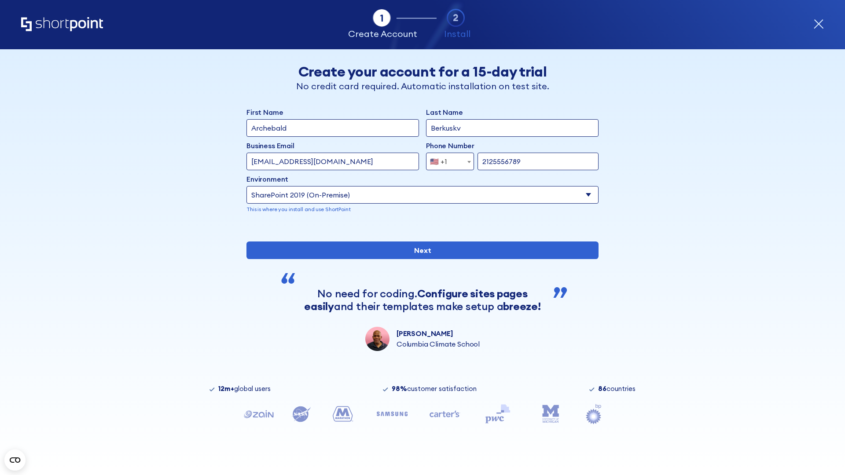
type input "2125556789"
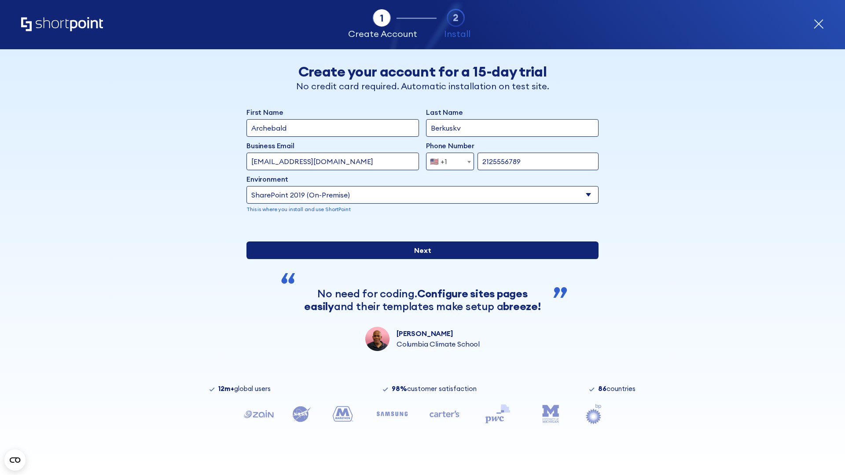
type input "https://alpha.sharepoint-mil.us"
click at [419, 259] on input "Next" at bounding box center [423, 251] width 352 height 18
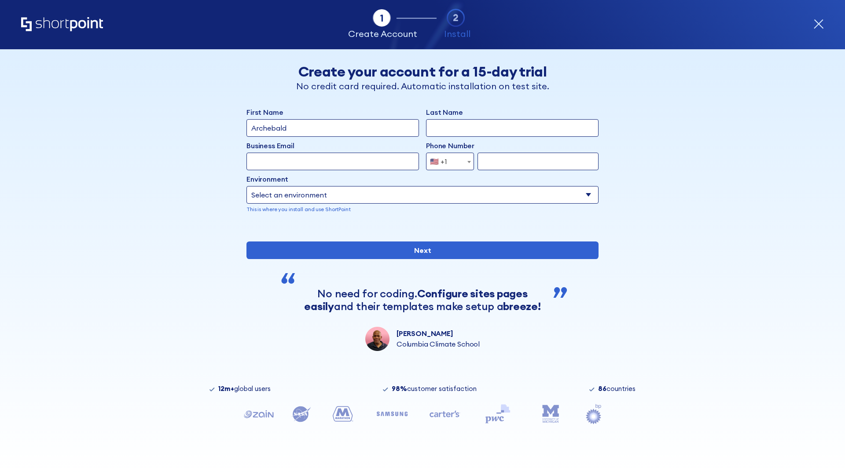
type input "Archebald"
type input "Berkuskv"
type input "[EMAIL_ADDRESS][DOMAIN_NAME]"
type input "2125556789"
select select "SharePoint 2019 (On-Premise)"
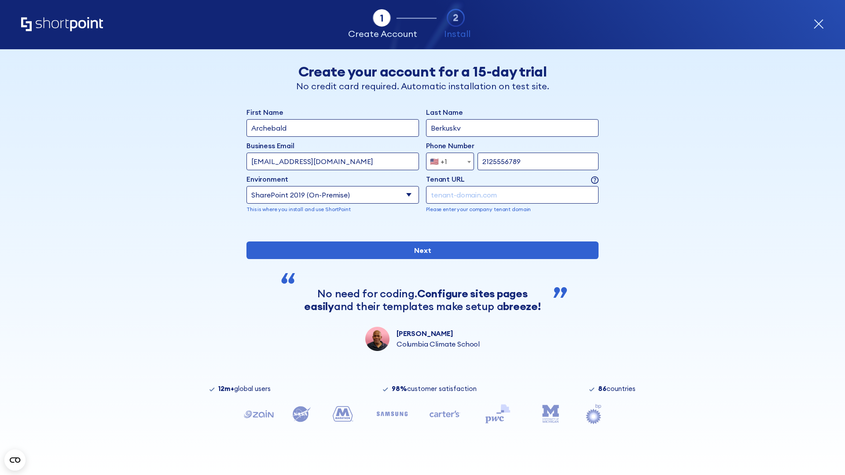
type input "2125556789"
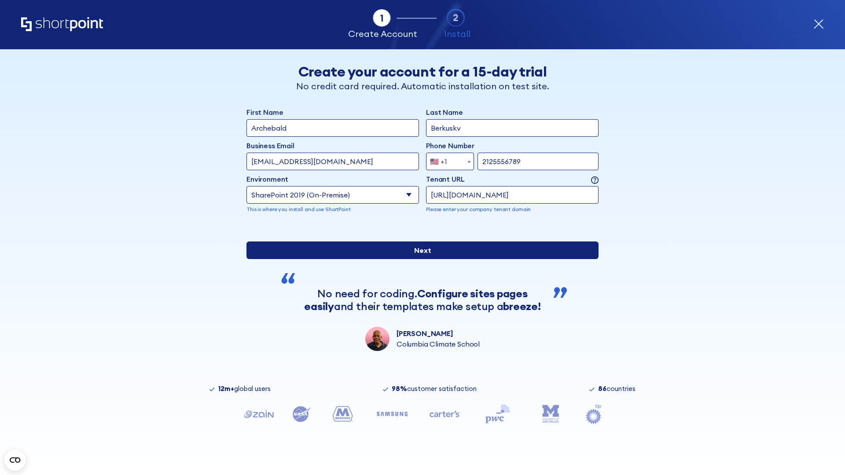
type input "https://team.dps.mil"
click at [419, 302] on div "First Name Archebald Last Name Berkuskv Business Email Invalid Email Address te…" at bounding box center [423, 229] width 352 height 244
click at [419, 259] on input "Next" at bounding box center [423, 251] width 352 height 18
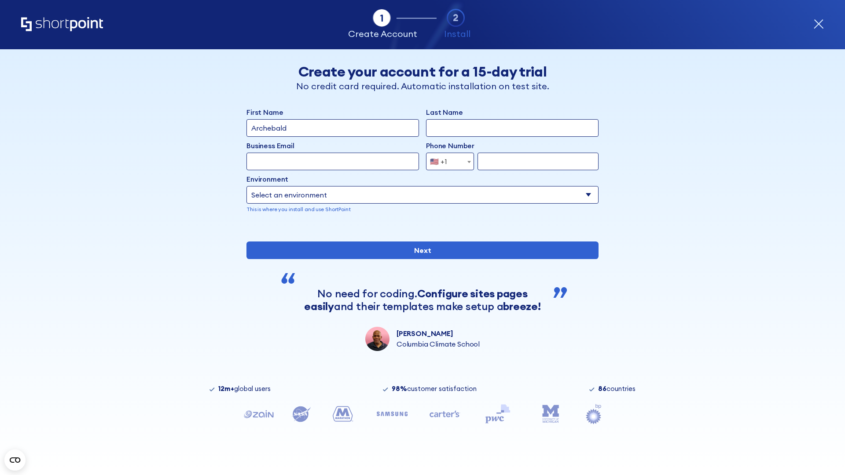
type input "Archebald"
type input "Berkuskv"
type input "[EMAIL_ADDRESS][DOMAIN_NAME]"
type input "2125556789"
select select "SharePoint 2016 (On-Premise)"
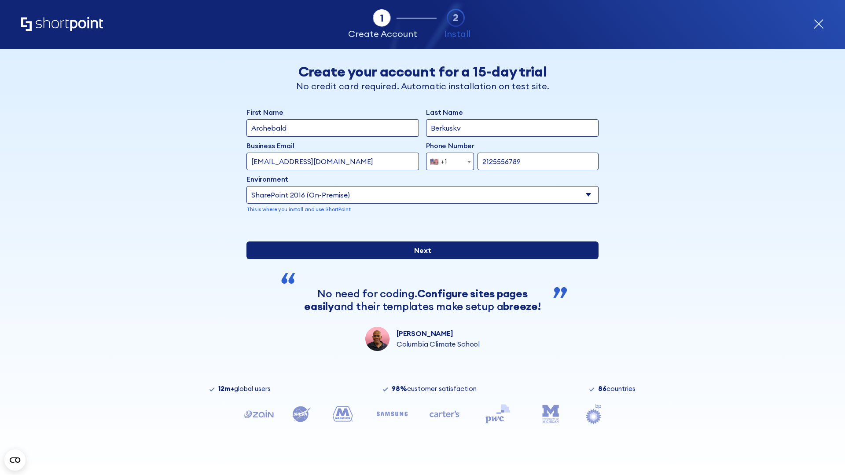
type input "2125556789"
click at [419, 259] on input "Next" at bounding box center [423, 251] width 352 height 18
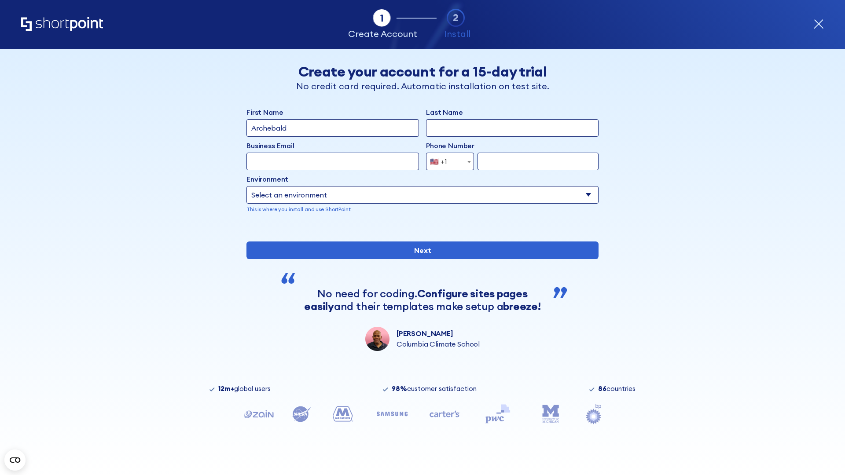
type input "Archebald"
type input "Berkuskv"
type input "[EMAIL_ADDRESS][DOMAIN_NAME]"
type input "2125556789"
select select "SharePoint 2013 (On-Premise)"
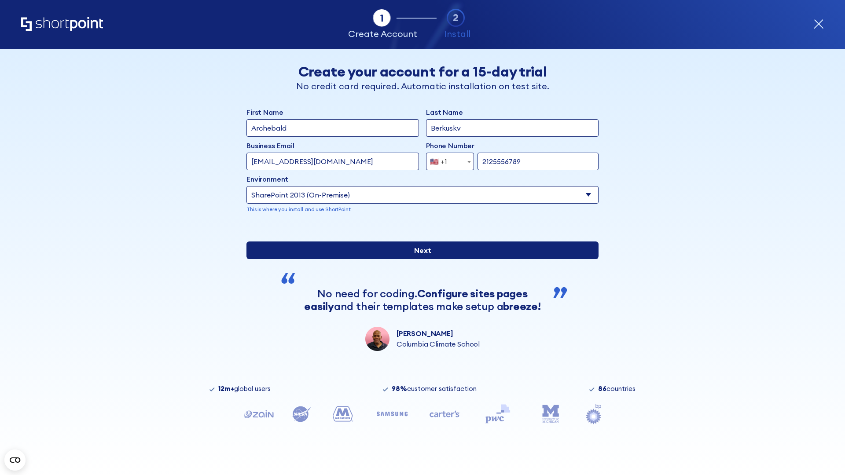
type input "2125556789"
click at [419, 259] on input "Next" at bounding box center [423, 251] width 352 height 18
